Goal: Complete application form

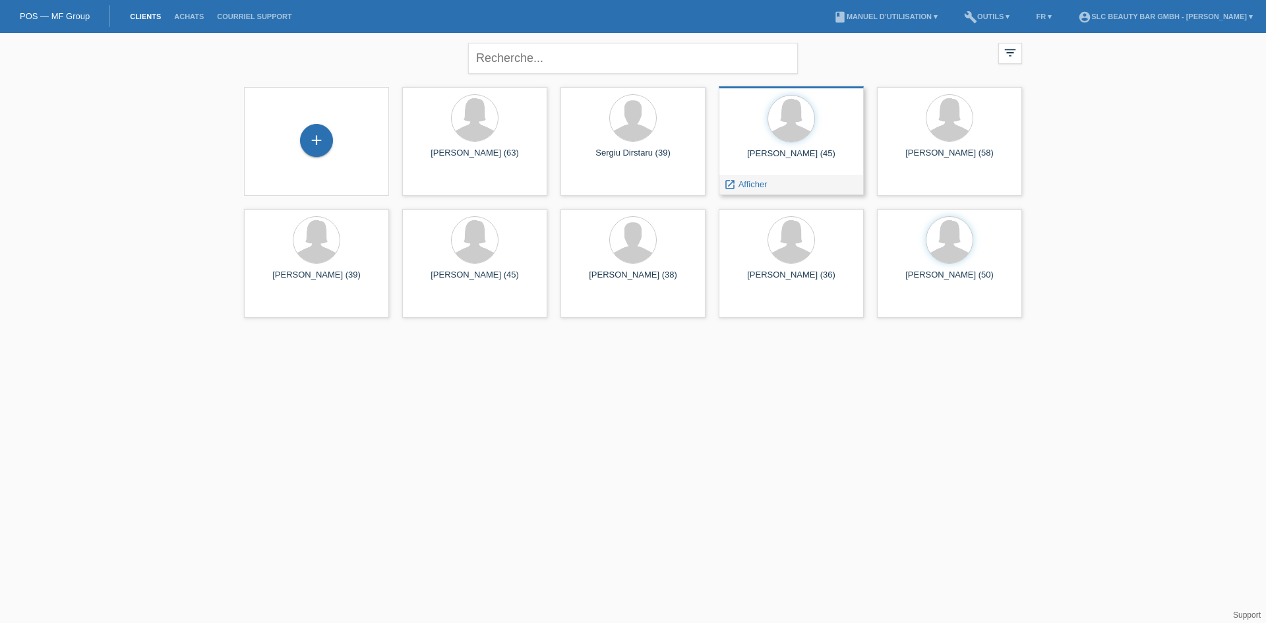
click at [795, 144] on div "Isabel Dos Santos Geraldes (45) launch Afficher" at bounding box center [791, 140] width 145 height 109
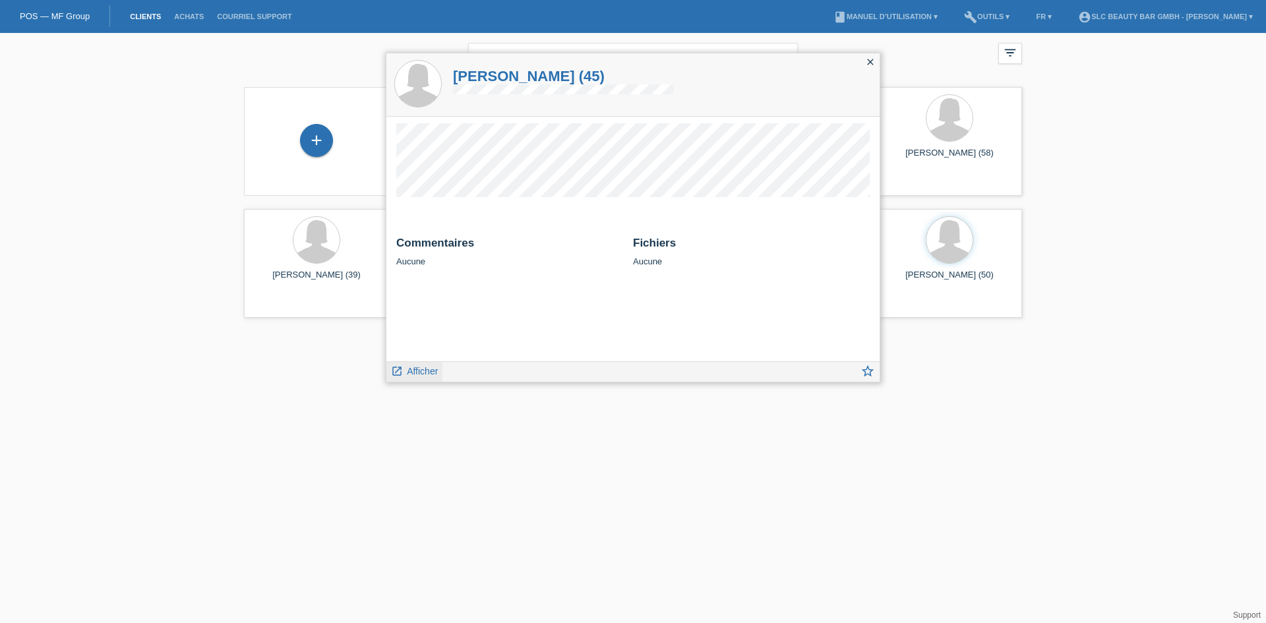
click at [414, 373] on span "Afficher" at bounding box center [422, 371] width 31 height 11
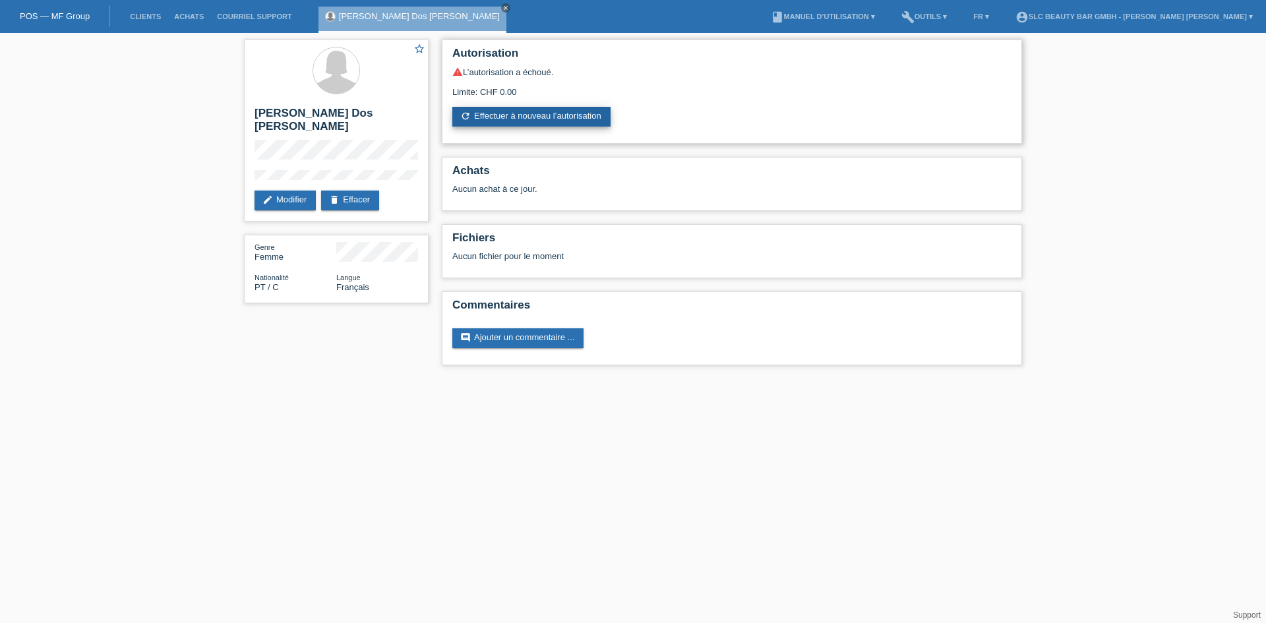
click at [562, 117] on link "refresh Effectuer à nouveau l’autorisation" at bounding box center [531, 117] width 158 height 20
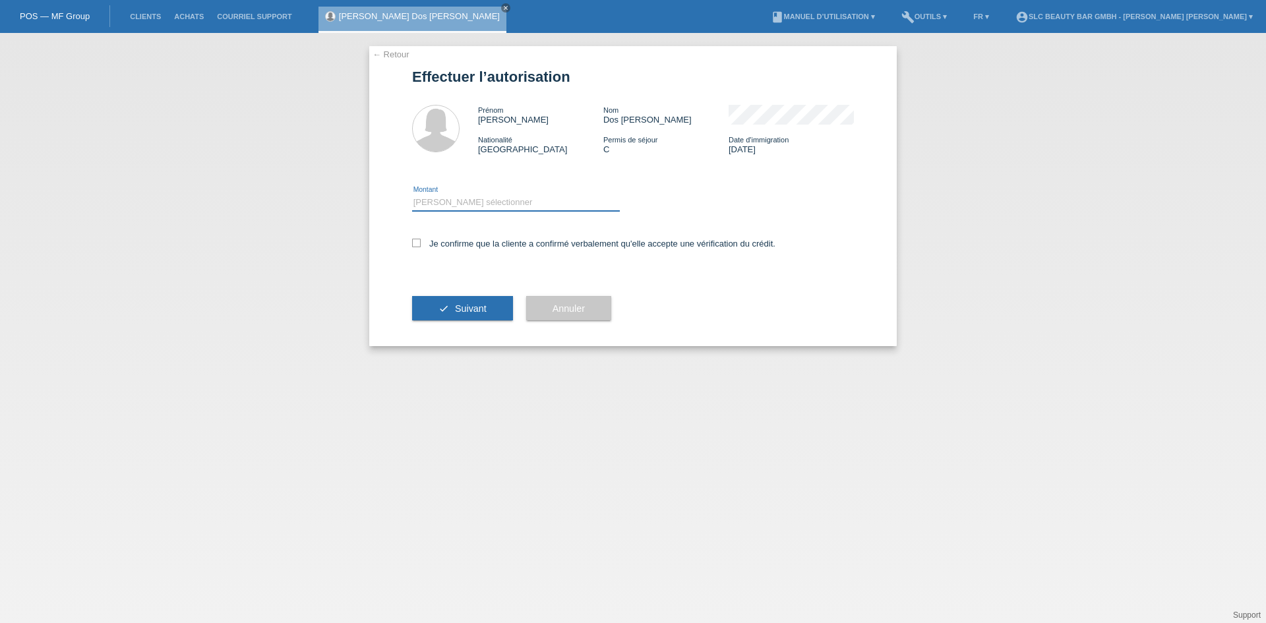
click at [432, 205] on select "Veuillez sélectionner CHF 1.00 - CHF 499.00 CHF 500.00 - CHF 1'999.00 CHF 2'000…" at bounding box center [516, 203] width 208 height 16
select select "2"
click at [412, 195] on select "Veuillez sélectionner CHF 1.00 - CHF 499.00 CHF 500.00 - CHF 1'999.00 CHF 2'000…" at bounding box center [516, 203] width 208 height 16
click at [423, 246] on label "Je confirme que la cliente a confirmé verbalement qu'elle accepte une vérificat…" at bounding box center [593, 244] width 363 height 10
click at [421, 246] on input "Je confirme que la cliente a confirmé verbalement qu'elle accepte une vérificat…" at bounding box center [416, 243] width 9 height 9
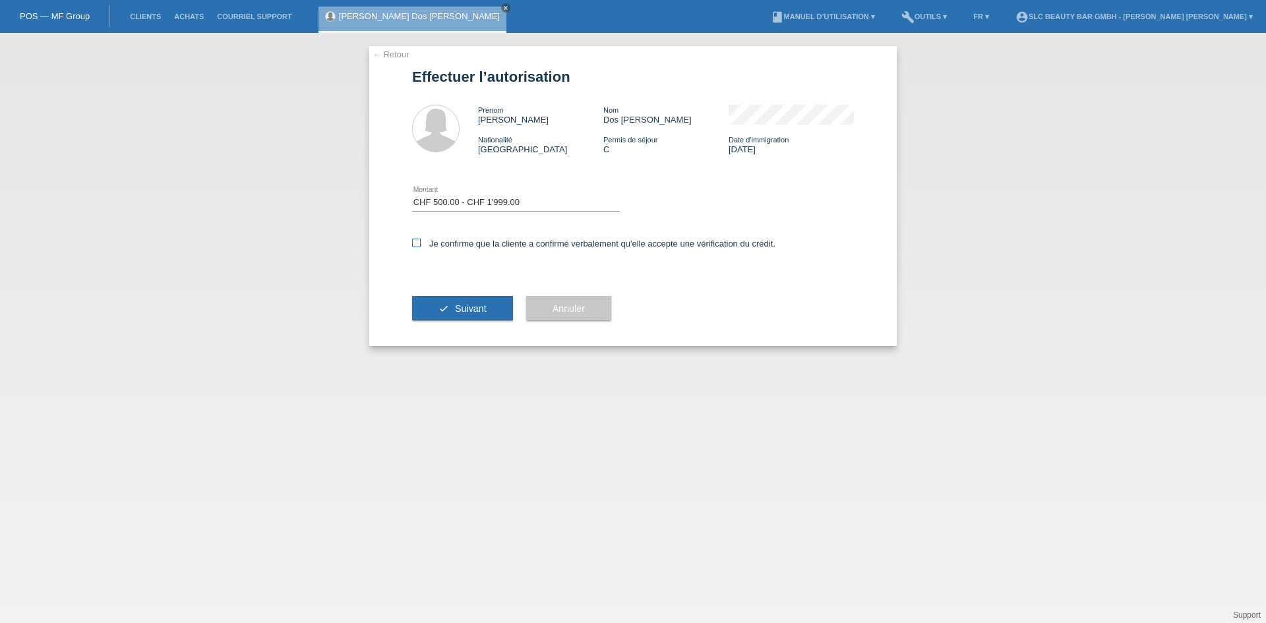
checkbox input "true"
click at [469, 303] on span "Suivant" at bounding box center [471, 308] width 32 height 11
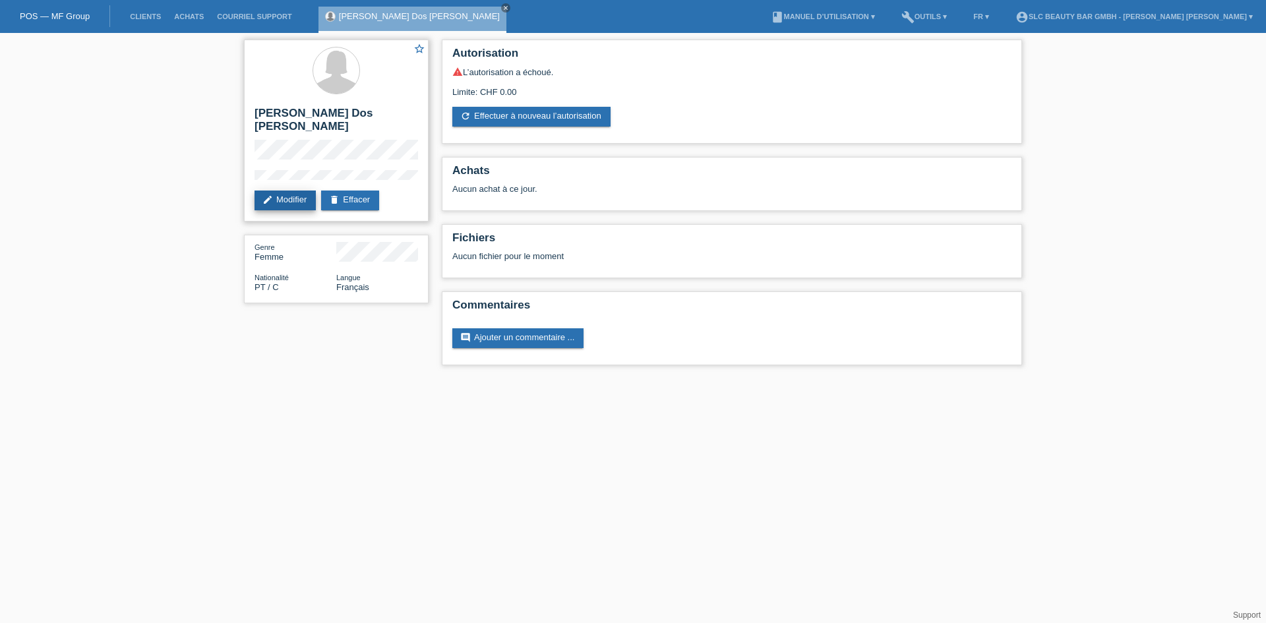
click at [297, 191] on link "edit Modifier" at bounding box center [285, 201] width 61 height 20
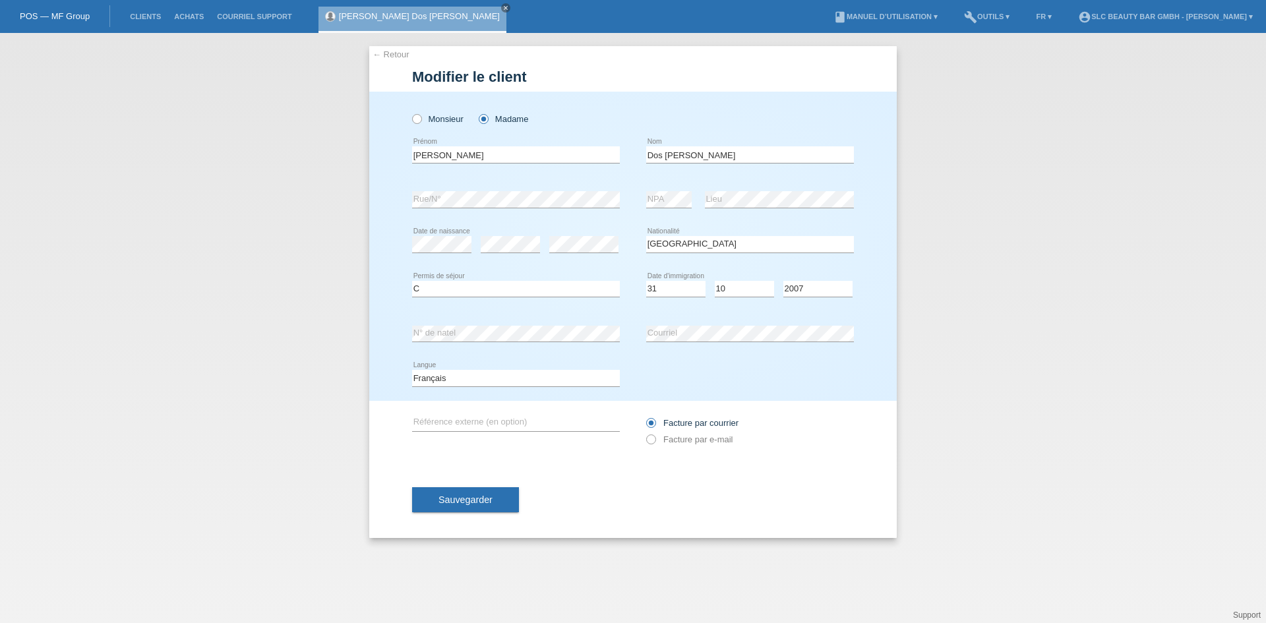
select select "PT"
select select "C"
select select "31"
select select "10"
select select "2007"
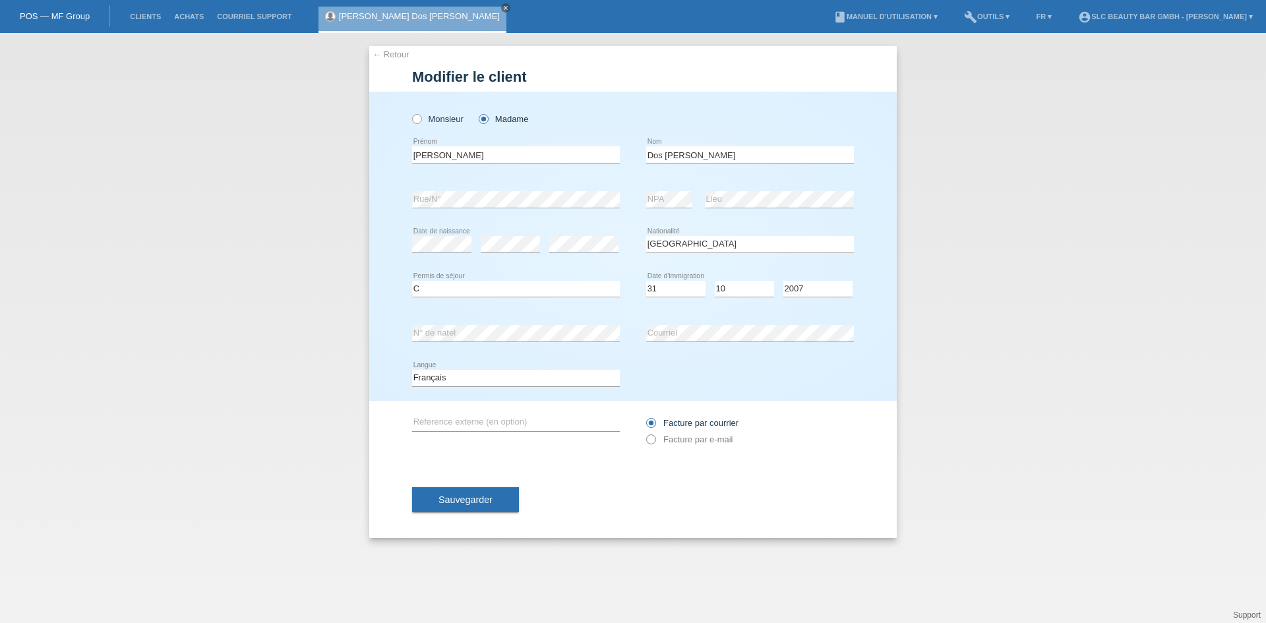
click at [644, 433] on icon at bounding box center [644, 433] width 0 height 0
